Goal: Transaction & Acquisition: Purchase product/service

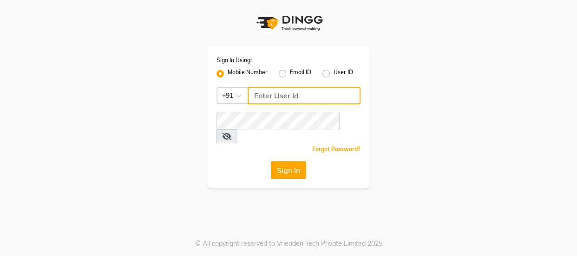
type input "7328050830"
click at [303, 162] on button "Sign In" at bounding box center [288, 171] width 35 height 18
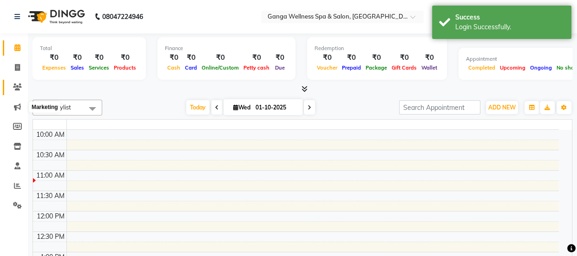
click at [18, 87] on icon at bounding box center [17, 87] width 9 height 7
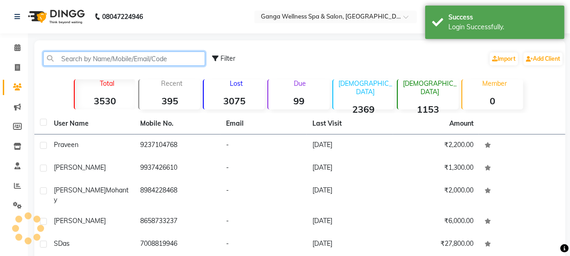
click at [133, 59] on input "text" at bounding box center [124, 59] width 162 height 14
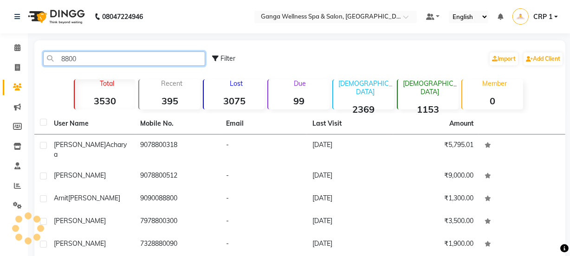
type input "88006"
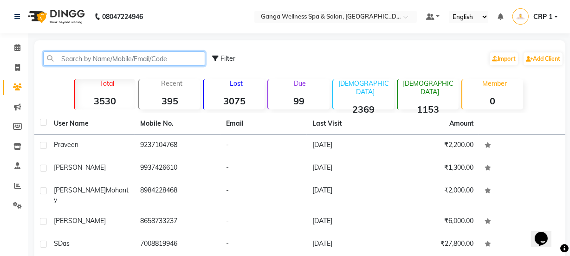
click at [85, 59] on input "text" at bounding box center [124, 59] width 162 height 14
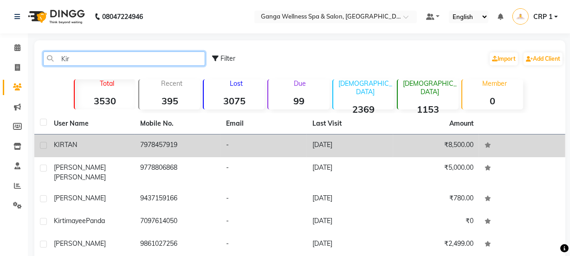
type input "Kir"
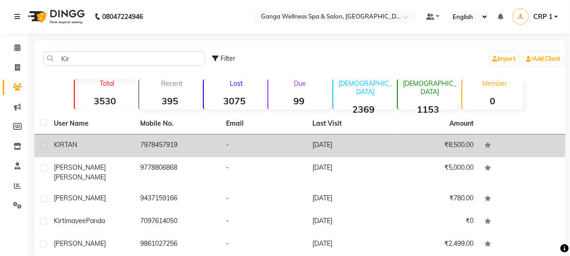
click at [93, 148] on div "KIRTAN" at bounding box center [91, 145] width 75 height 10
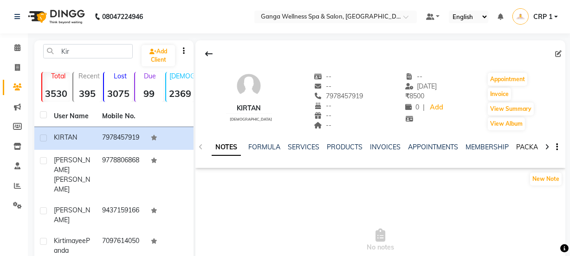
click at [524, 146] on link "PACKAGES" at bounding box center [534, 147] width 34 height 8
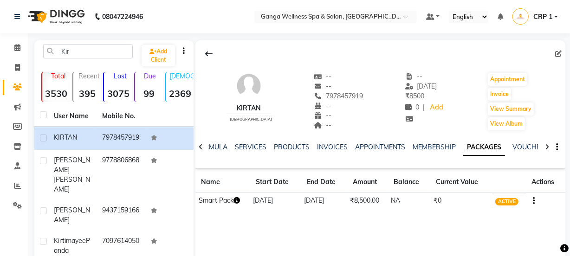
click at [236, 202] on icon "button" at bounding box center [237, 200] width 7 height 7
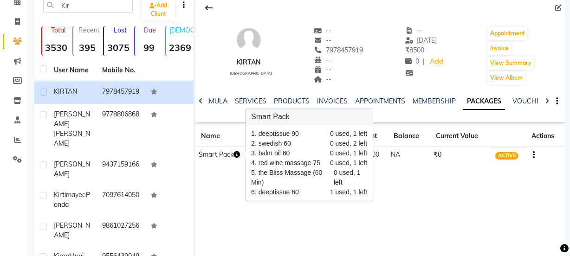
scroll to position [94, 0]
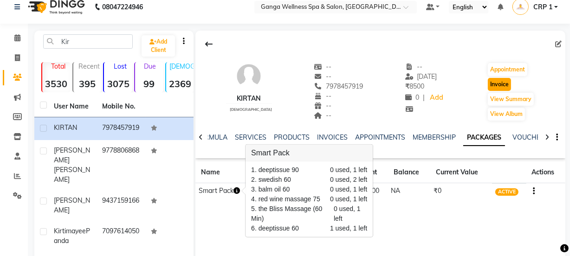
click at [501, 84] on button "Invoice" at bounding box center [499, 84] width 23 height 13
select select "service"
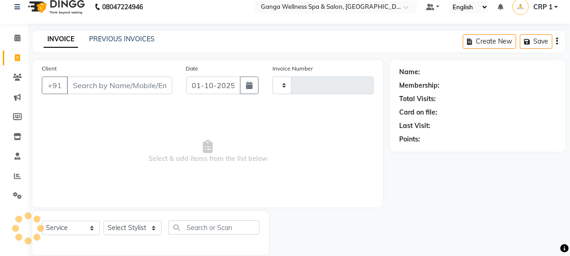
scroll to position [23, 0]
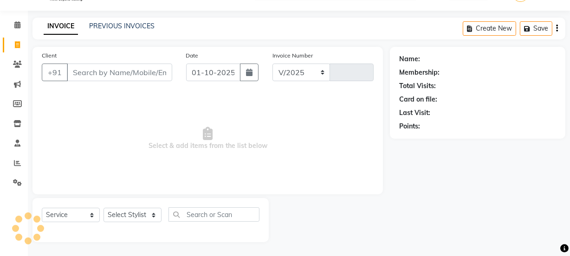
select select "715"
type input "2698"
click at [128, 216] on select "Select Stylist" at bounding box center [133, 215] width 58 height 14
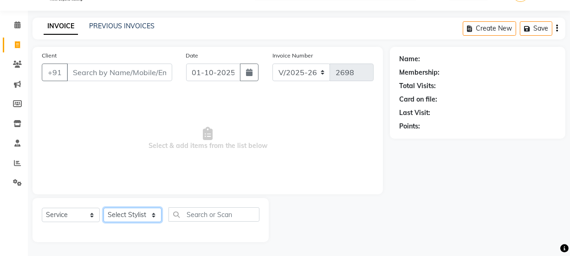
type input "7978457919"
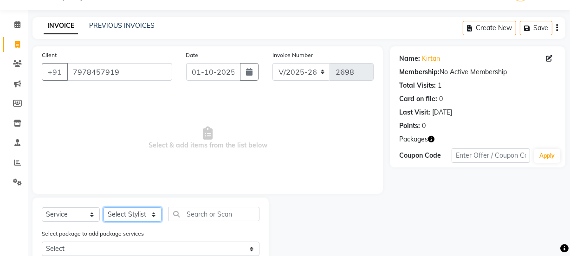
select select "69036"
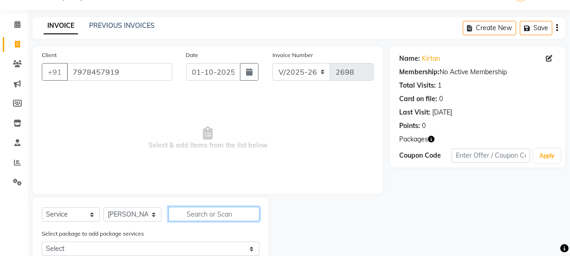
click at [190, 215] on input "text" at bounding box center [214, 214] width 91 height 14
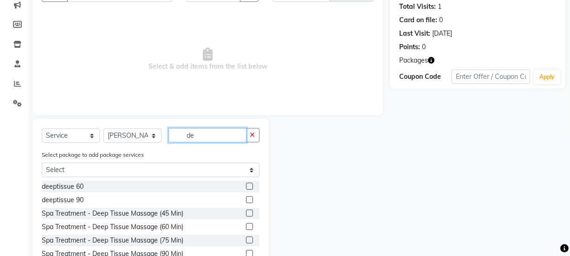
scroll to position [107, 0]
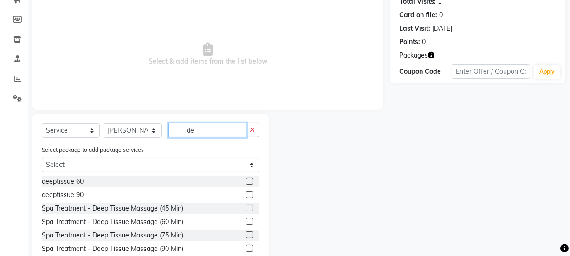
type input "de"
click at [246, 183] on label at bounding box center [249, 181] width 7 height 7
click at [246, 183] on input "checkbox" at bounding box center [249, 182] width 6 height 6
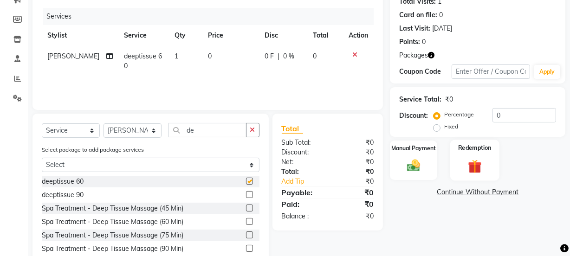
checkbox input "false"
click at [476, 156] on div "Redemption" at bounding box center [475, 160] width 49 height 41
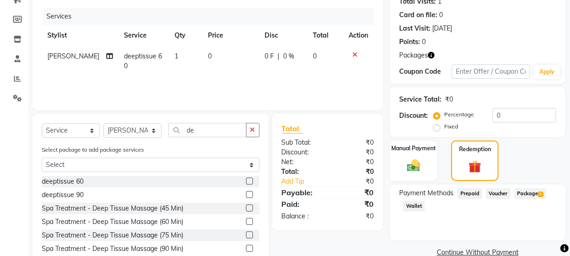
click at [534, 190] on span "Package 1" at bounding box center [531, 194] width 32 height 11
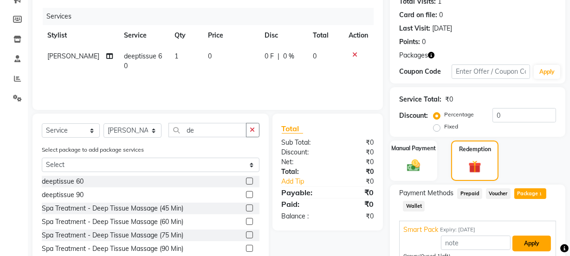
click at [532, 242] on button "Apply" at bounding box center [532, 244] width 39 height 16
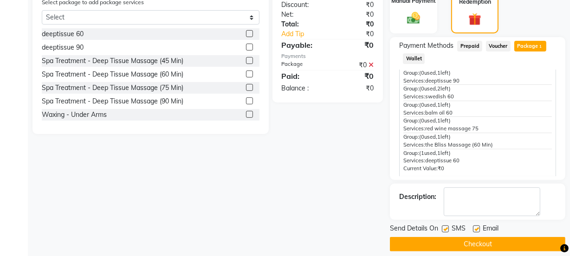
scroll to position [264, 0]
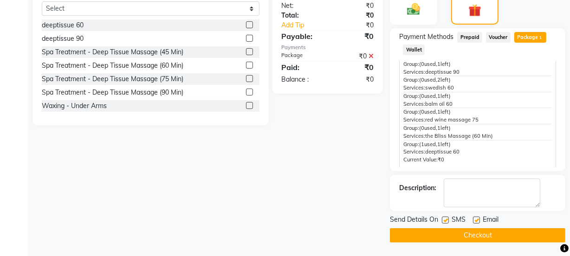
click at [492, 239] on button "Checkout" at bounding box center [478, 236] width 176 height 14
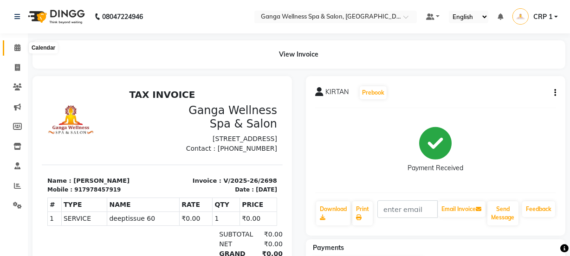
click at [16, 48] on icon at bounding box center [17, 47] width 6 height 7
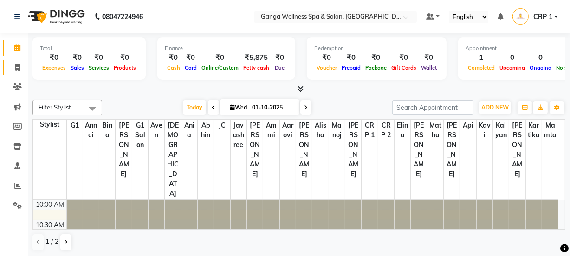
click at [15, 68] on icon at bounding box center [17, 67] width 5 height 7
select select "service"
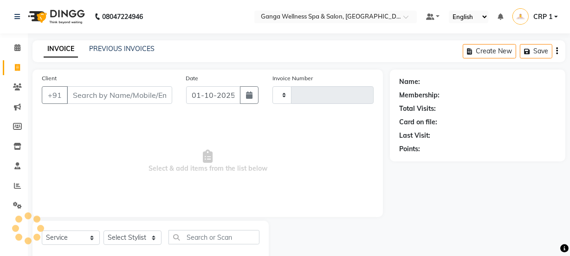
type input "2699"
select select "715"
click at [119, 51] on link "PREVIOUS INVOICES" at bounding box center [121, 49] width 65 height 8
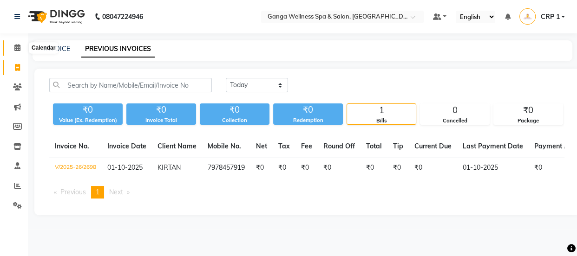
click at [17, 46] on icon at bounding box center [17, 47] width 6 height 7
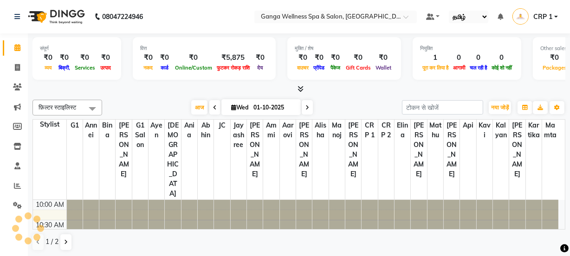
select select "zh"
